Goal: Register for event/course

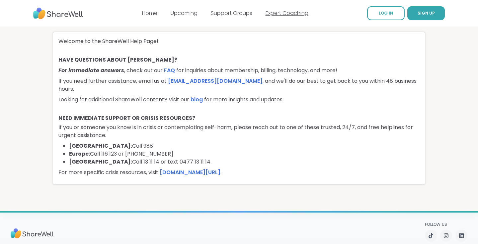
click at [288, 13] on link "Expert Coaching" at bounding box center [286, 13] width 43 height 8
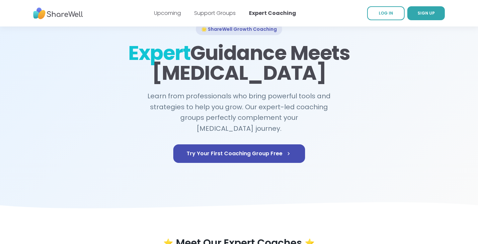
scroll to position [32, 0]
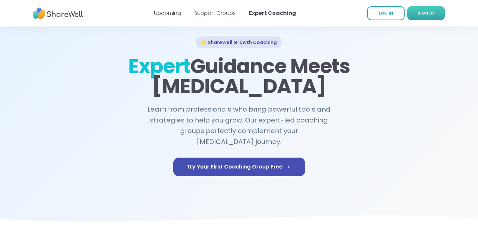
click at [414, 13] on link "SIGN UP" at bounding box center [425, 13] width 37 height 14
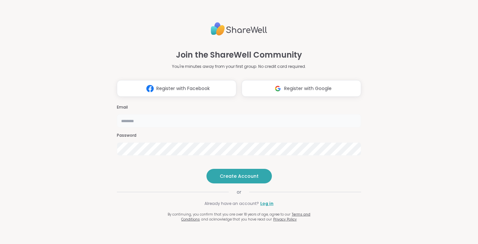
click at [168, 114] on input "email" at bounding box center [239, 120] width 244 height 13
type input "**********"
click at [227, 180] on span "Create Account" at bounding box center [239, 176] width 39 height 7
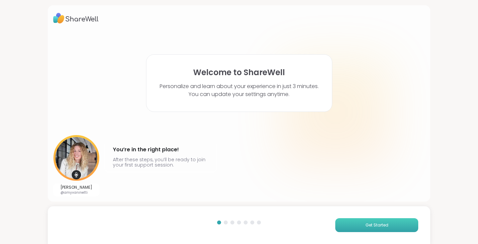
click at [345, 227] on button "Get Started" at bounding box center [376, 226] width 83 height 14
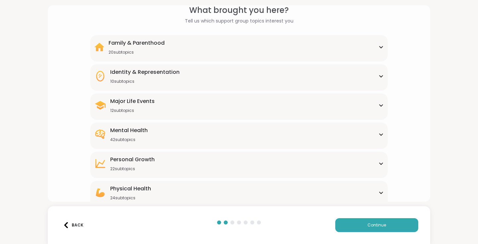
scroll to position [32, 0]
click at [379, 105] on icon at bounding box center [380, 106] width 3 height 2
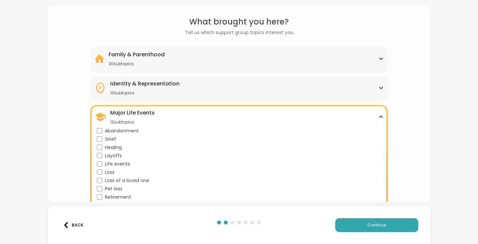
scroll to position [12, 0]
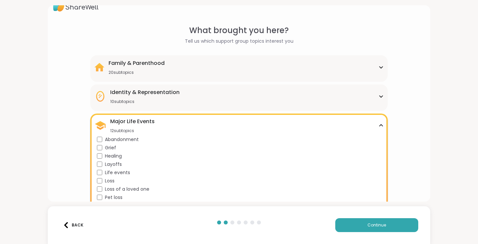
click at [377, 97] on div "Identity & Representation 10 subtopics" at bounding box center [238, 97] width 289 height 16
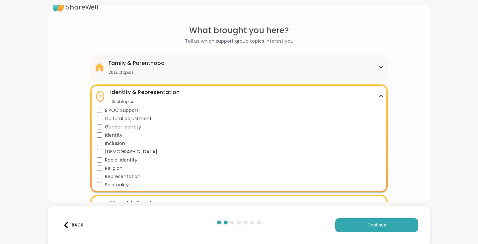
click at [377, 97] on div "Identity & Representation 10 subtopics" at bounding box center [238, 97] width 289 height 16
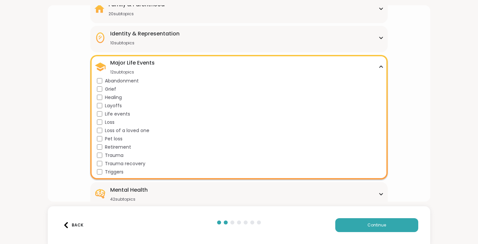
scroll to position [71, 0]
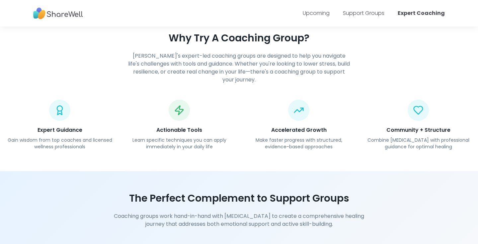
scroll to position [627, 0]
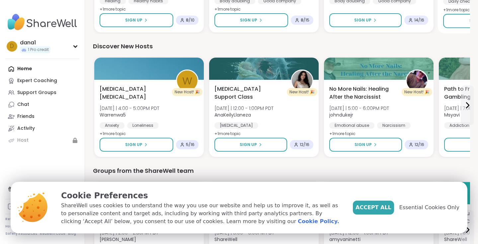
scroll to position [279, 0]
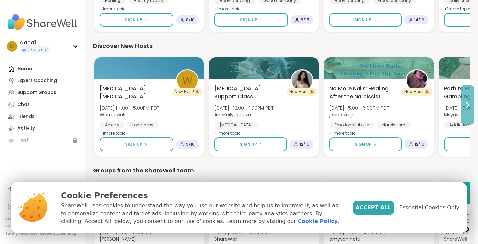
click at [465, 106] on icon at bounding box center [467, 105] width 8 height 8
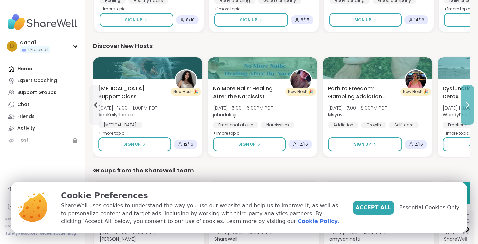
click at [465, 106] on icon at bounding box center [467, 105] width 8 height 8
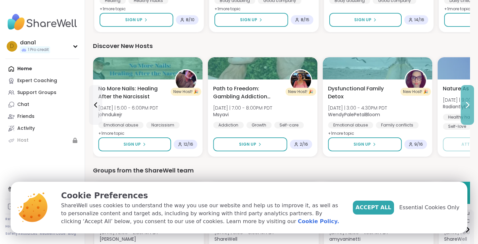
click at [465, 106] on icon at bounding box center [467, 105] width 8 height 8
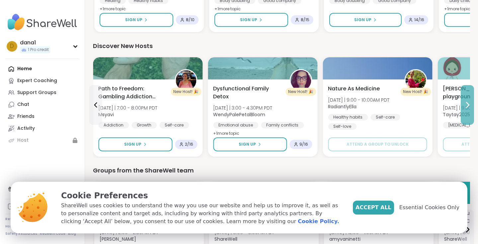
click at [465, 106] on icon at bounding box center [467, 105] width 8 height 8
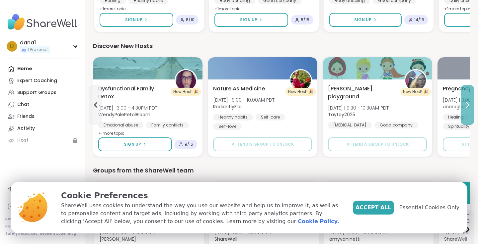
click at [465, 106] on icon at bounding box center [467, 105] width 8 height 8
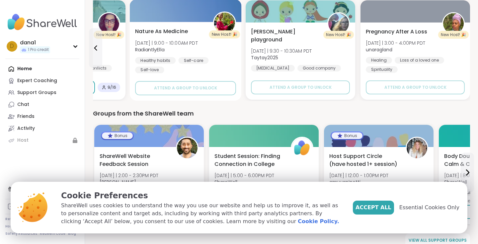
scroll to position [346, 0]
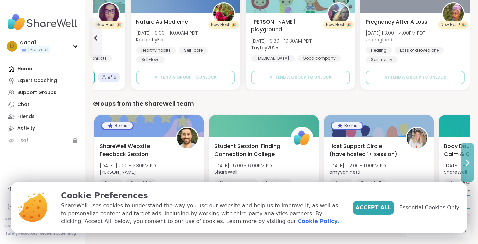
click at [467, 163] on icon at bounding box center [467, 163] width 8 height 8
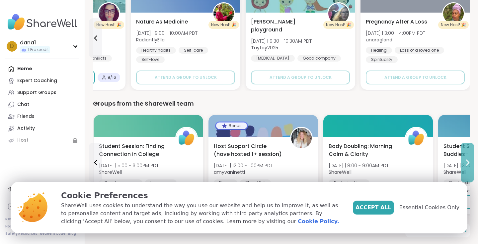
click at [467, 163] on icon at bounding box center [467, 163] width 8 height 8
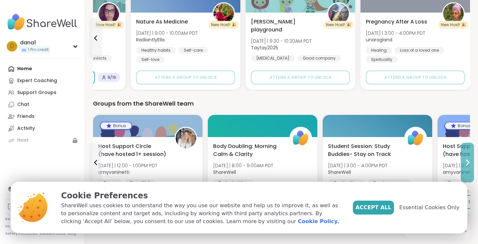
click at [467, 163] on icon at bounding box center [467, 163] width 8 height 8
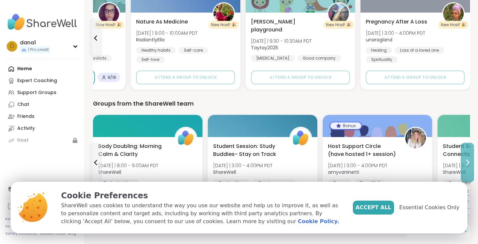
click at [467, 163] on icon at bounding box center [467, 163] width 8 height 8
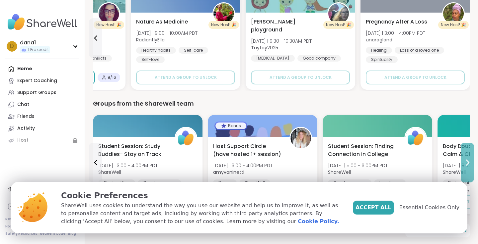
click at [467, 163] on icon at bounding box center [467, 163] width 8 height 8
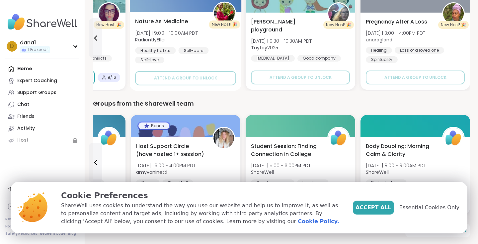
click at [220, 53] on div "Healthy habits Self-care Self-love" at bounding box center [185, 55] width 101 height 16
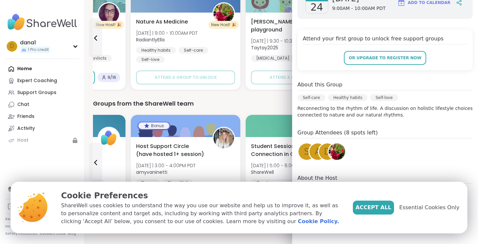
scroll to position [115, 0]
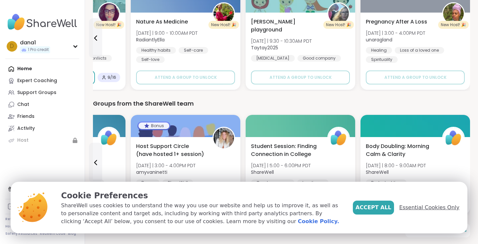
click at [413, 207] on span "Essential Cookies Only" at bounding box center [429, 208] width 60 height 8
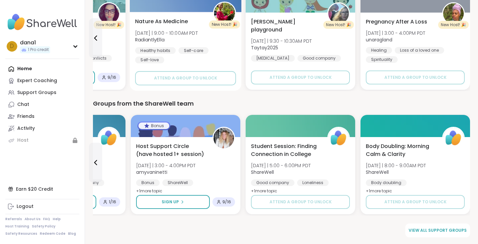
click at [223, 62] on div "Healthy habits Self-care Self-love" at bounding box center [185, 55] width 101 height 16
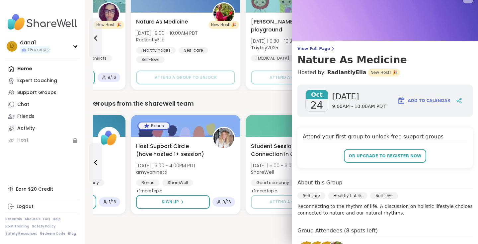
scroll to position [0, 0]
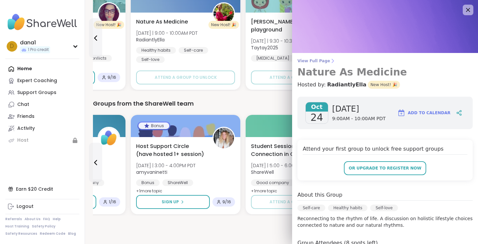
click at [315, 62] on span "View Full Page" at bounding box center [384, 60] width 175 height 5
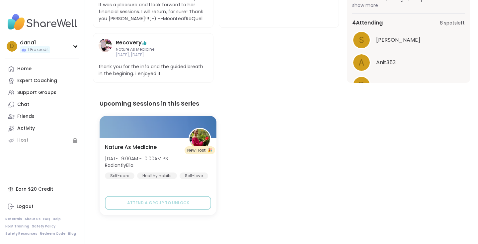
scroll to position [268, 0]
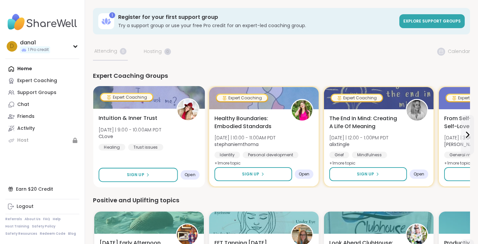
click at [176, 140] on div "Intuition & Inner Trust [DATE] | 9:00 - 10:00AM PDT CLove Healing Trust issues" at bounding box center [148, 132] width 101 height 36
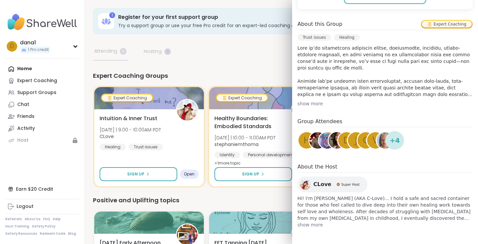
scroll to position [171, 0]
click at [311, 106] on div "show more" at bounding box center [384, 104] width 175 height 7
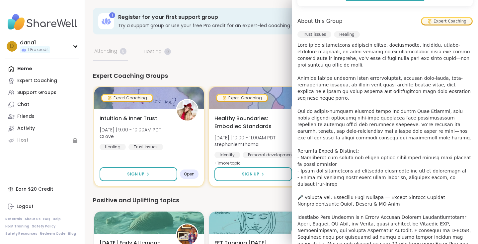
scroll to position [170, 0]
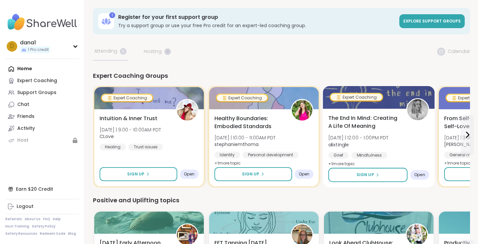
click at [410, 157] on div "Grief Mindfulness Personal development" at bounding box center [378, 160] width 101 height 16
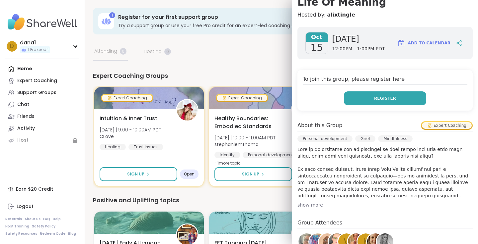
scroll to position [85, 0]
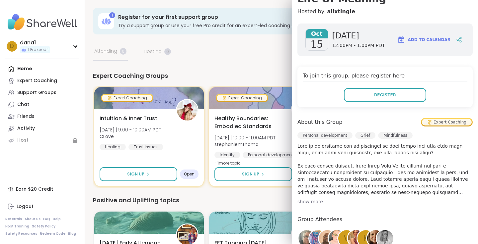
click at [313, 202] on div "show more" at bounding box center [384, 202] width 175 height 7
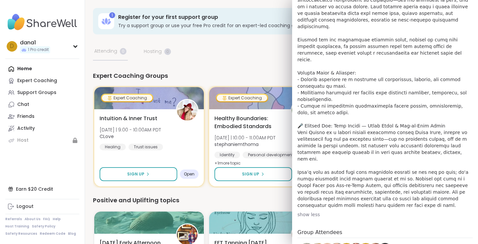
scroll to position [259, 0]
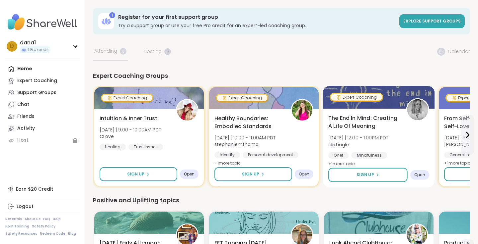
click at [392, 155] on div "Grief Mindfulness Personal development" at bounding box center [378, 160] width 101 height 16
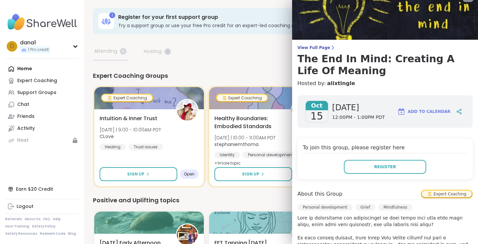
scroll to position [0, 0]
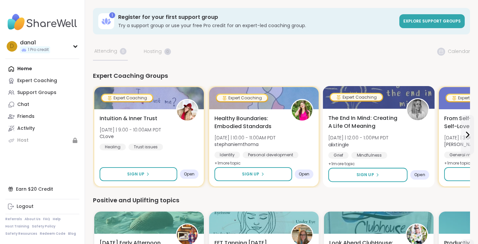
click at [409, 134] on div "The End In Mind: Creating A Life Of Meaning [DATE] | 12:00 - 1:00PM PDT alixtin…" at bounding box center [378, 141] width 101 height 54
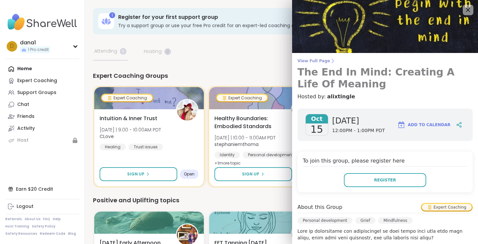
click at [310, 61] on span "View Full Page" at bounding box center [384, 60] width 175 height 5
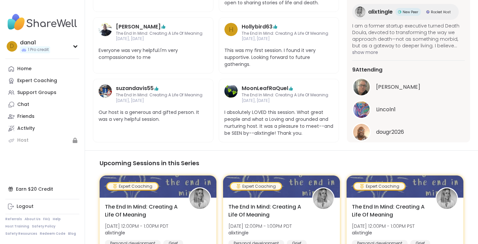
scroll to position [583, 0]
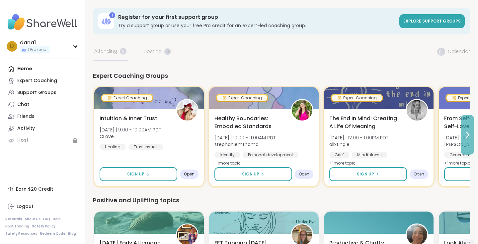
click at [467, 136] on icon at bounding box center [467, 134] width 3 height 5
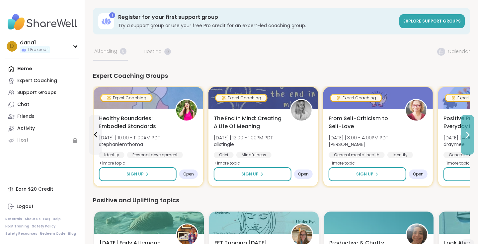
click at [467, 136] on icon at bounding box center [467, 134] width 3 height 5
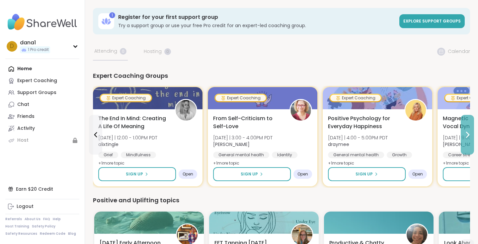
click at [467, 136] on icon at bounding box center [467, 134] width 3 height 5
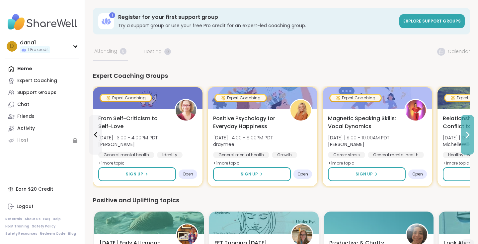
click at [467, 136] on icon at bounding box center [467, 134] width 3 height 5
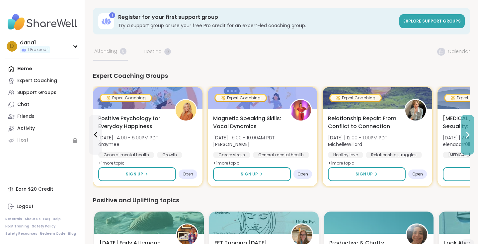
click at [467, 136] on icon at bounding box center [467, 134] width 3 height 5
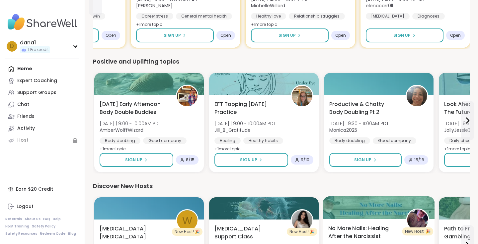
scroll to position [137, 0]
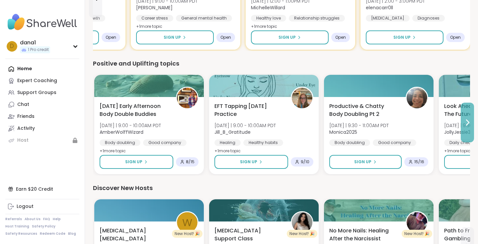
click at [467, 123] on icon at bounding box center [467, 123] width 8 height 8
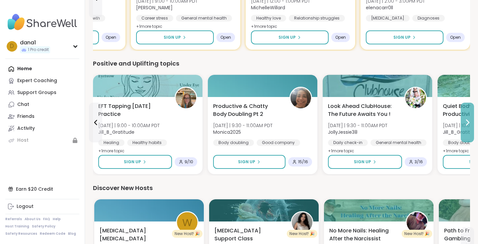
click at [467, 123] on icon at bounding box center [467, 123] width 8 height 8
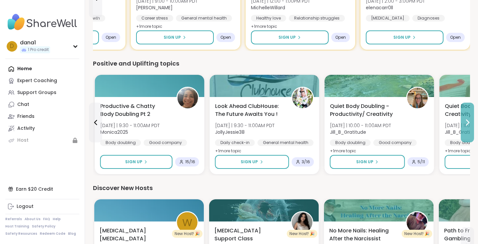
click at [467, 123] on icon at bounding box center [467, 123] width 8 height 8
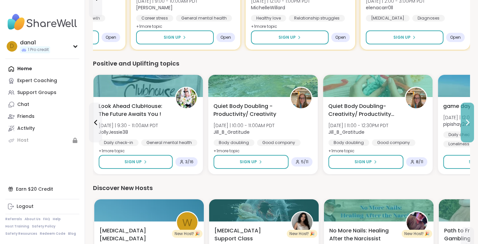
click at [467, 123] on icon at bounding box center [467, 123] width 8 height 8
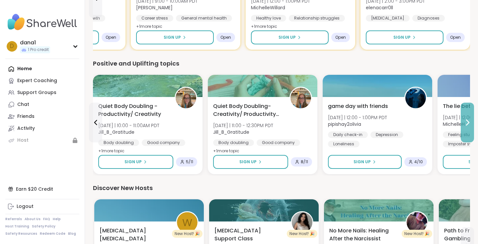
click at [467, 123] on icon at bounding box center [467, 123] width 8 height 8
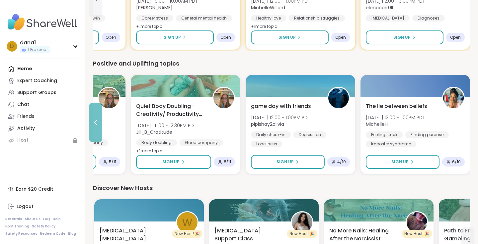
click at [96, 126] on icon at bounding box center [96, 123] width 8 height 8
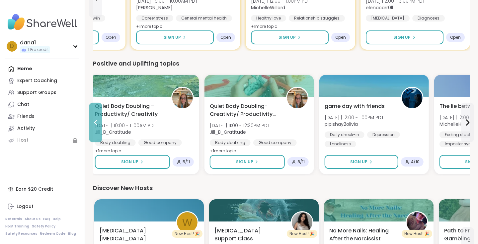
click at [96, 126] on icon at bounding box center [96, 123] width 8 height 8
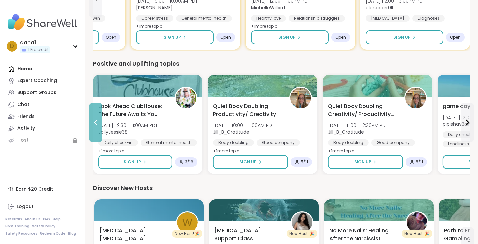
click at [96, 126] on icon at bounding box center [96, 123] width 8 height 8
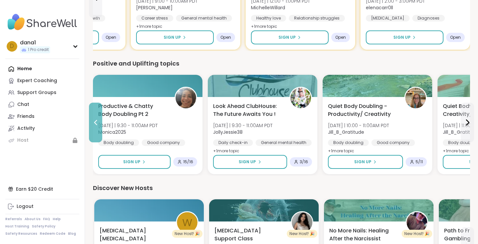
click at [96, 126] on icon at bounding box center [96, 123] width 8 height 8
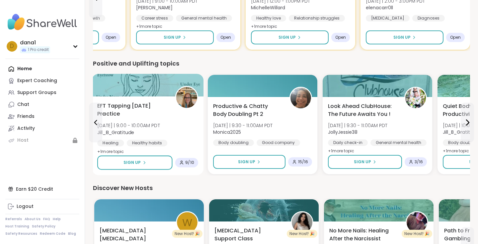
click at [184, 128] on div "EFT Tapping [DATE] Practice [DATE] | 9:00 - 10:00AM PDT Jill_B_Gratitude Healin…" at bounding box center [147, 129] width 101 height 54
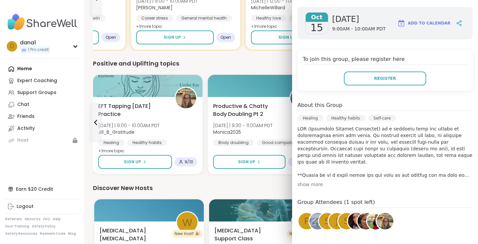
scroll to position [92, 0]
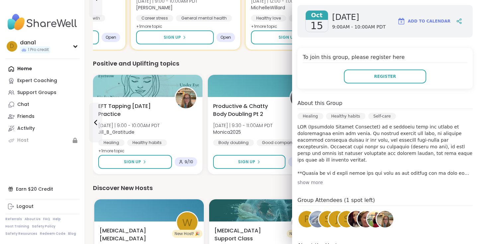
click at [305, 183] on div "show more" at bounding box center [384, 182] width 175 height 7
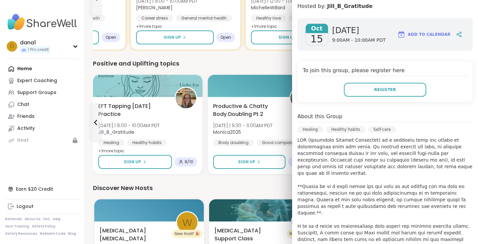
scroll to position [0, 0]
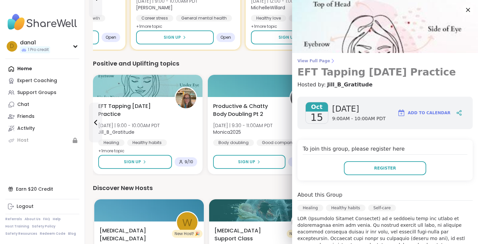
click at [310, 61] on span "View Full Page" at bounding box center [384, 60] width 175 height 5
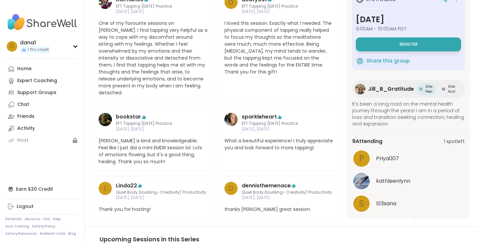
scroll to position [450, 0]
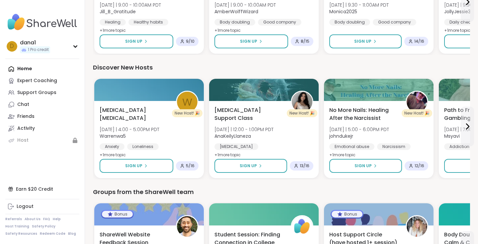
scroll to position [258, 0]
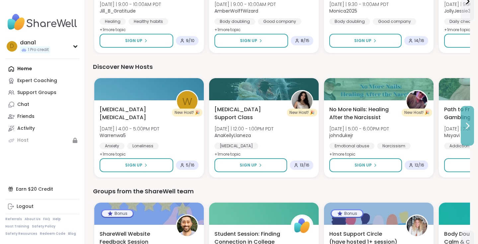
click at [466, 126] on icon at bounding box center [467, 126] width 8 height 8
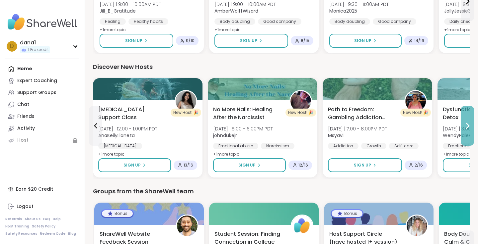
click at [466, 126] on icon at bounding box center [467, 126] width 8 height 8
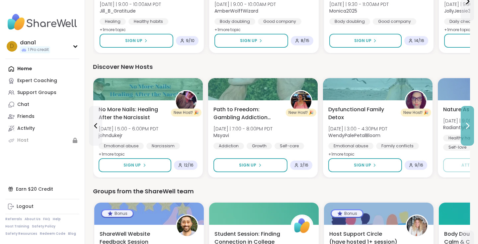
click at [466, 126] on icon at bounding box center [467, 126] width 8 height 8
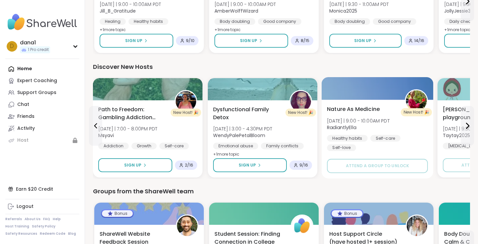
click at [403, 137] on div "Healthy habits Self-care Self-love" at bounding box center [377, 143] width 101 height 16
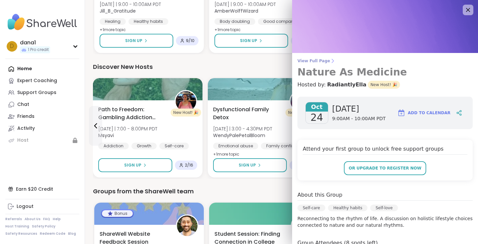
click at [306, 60] on span "View Full Page" at bounding box center [384, 60] width 175 height 5
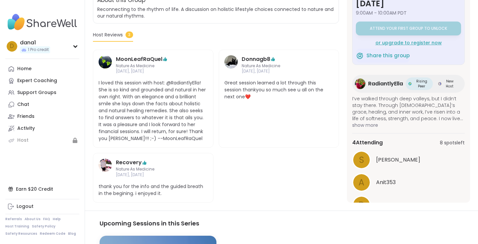
scroll to position [268, 0]
